Goal: Transaction & Acquisition: Download file/media

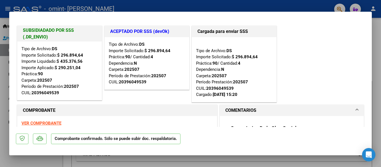
click at [294, 162] on div at bounding box center [190, 83] width 381 height 167
type input "$ 0,00"
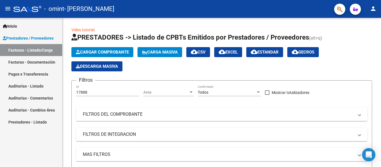
click at [375, 8] on mat-icon "person" at bounding box center [373, 8] width 7 height 7
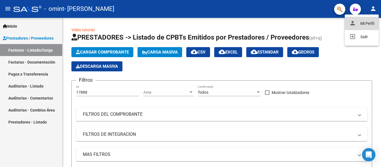
click at [366, 21] on button "person Mi Perfil" at bounding box center [362, 23] width 34 height 13
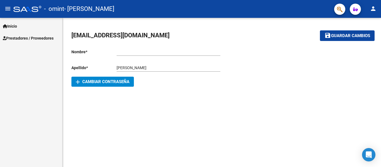
click at [3, 22] on link "Inicio" at bounding box center [31, 26] width 62 height 12
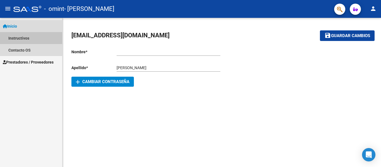
click at [8, 33] on link "Instructivos" at bounding box center [31, 38] width 62 height 12
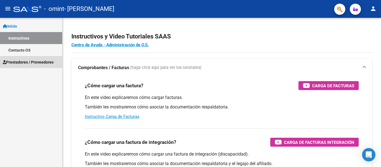
click at [12, 65] on span "Prestadores / Proveedores" at bounding box center [28, 62] width 51 height 6
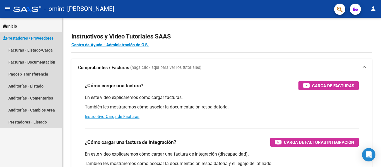
click at [22, 46] on span "Prestadores / Proveedores Facturas - Listado/Carga Facturas - Documentación Pag…" at bounding box center [31, 80] width 62 height 96
click at [27, 36] on span "Prestadores / Proveedores" at bounding box center [28, 38] width 51 height 6
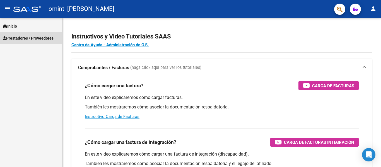
click at [25, 37] on span "Prestadores / Proveedores" at bounding box center [28, 38] width 51 height 6
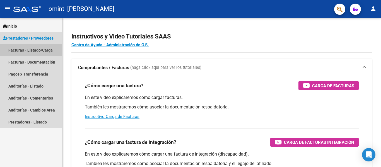
click at [21, 50] on link "Facturas - Listado/Carga" at bounding box center [31, 50] width 62 height 12
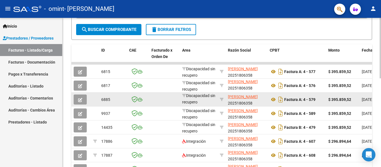
scroll to position [219, 0]
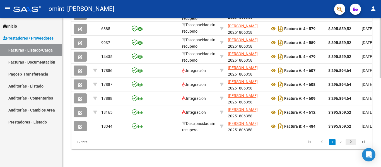
click at [346, 141] on link "go to next page" at bounding box center [351, 142] width 11 height 6
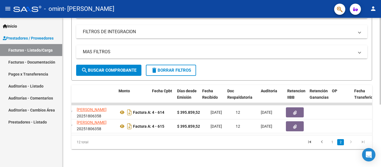
scroll to position [0, 0]
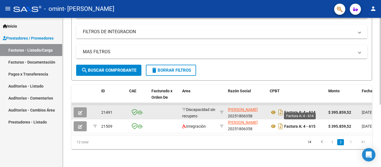
click at [286, 110] on strong "Factura A: 4 - 614" at bounding box center [299, 112] width 31 height 4
click at [279, 109] on icon "Descargar documento" at bounding box center [280, 112] width 7 height 9
click at [273, 109] on icon at bounding box center [273, 112] width 7 height 7
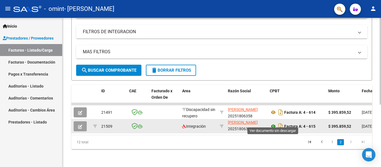
click at [272, 123] on icon at bounding box center [273, 126] width 7 height 7
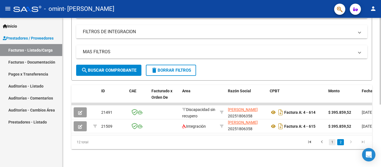
click at [330, 142] on link "1" at bounding box center [332, 142] width 7 height 6
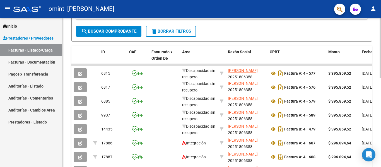
scroll to position [219, 0]
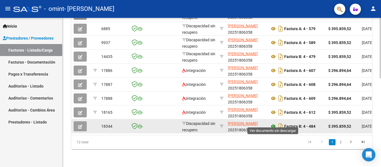
click at [272, 123] on icon at bounding box center [273, 126] width 7 height 7
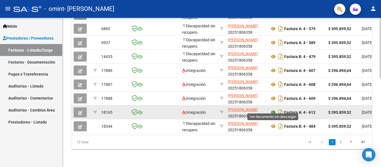
click at [272, 109] on icon at bounding box center [273, 112] width 7 height 7
